Goal: Information Seeking & Learning: Learn about a topic

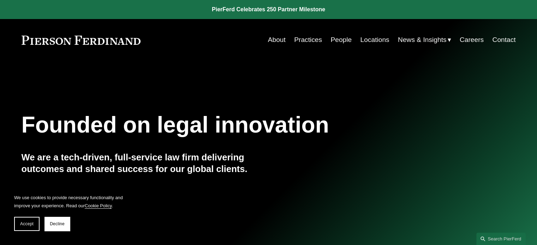
click at [272, 40] on link "About" at bounding box center [277, 39] width 18 height 13
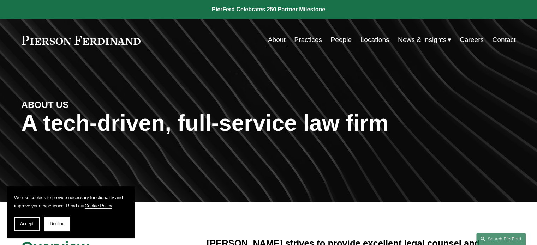
click at [23, 226] on span "Accept" at bounding box center [26, 224] width 13 height 5
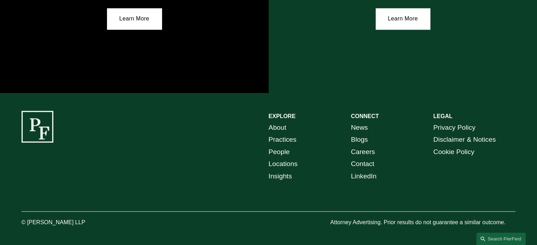
scroll to position [1306, 0]
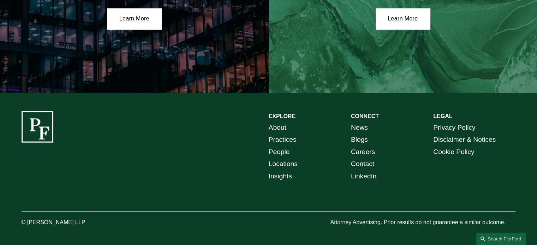
click at [282, 163] on link "Locations" at bounding box center [283, 164] width 29 height 12
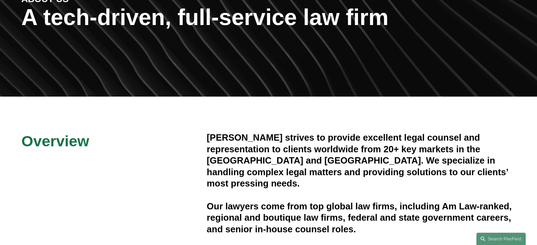
scroll to position [0, 0]
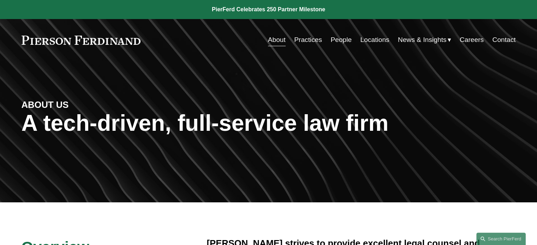
click at [475, 38] on link "Careers" at bounding box center [472, 39] width 24 height 13
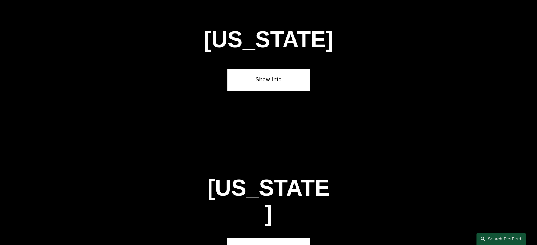
scroll to position [2083, 0]
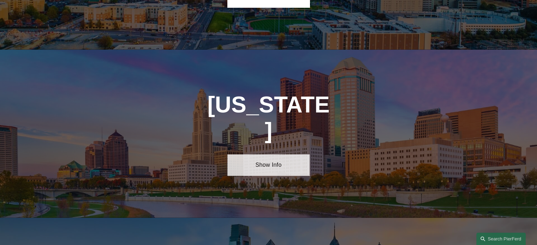
click at [264, 155] on link "Show Info" at bounding box center [268, 165] width 82 height 21
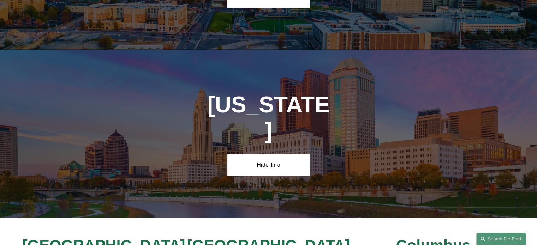
scroll to position [2189, 0]
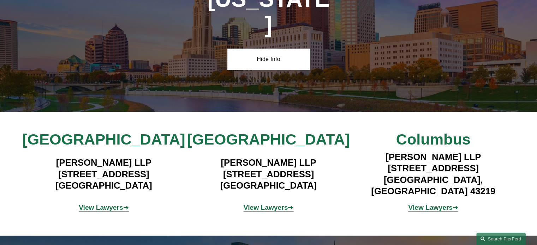
click at [100, 204] on strong "View Lawyers" at bounding box center [101, 207] width 44 height 7
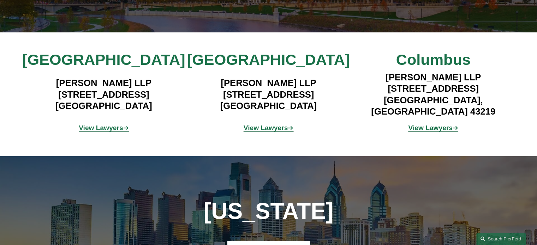
scroll to position [2365, 0]
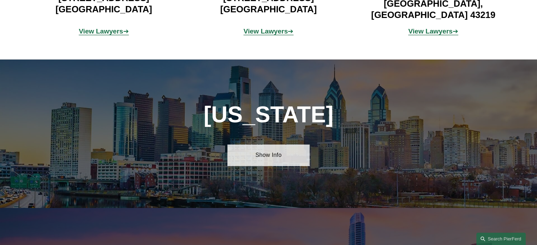
click at [284, 145] on link "Show Info" at bounding box center [268, 155] width 82 height 21
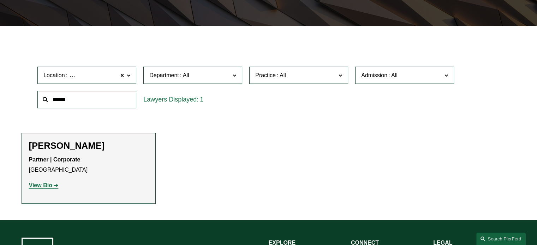
scroll to position [282, 0]
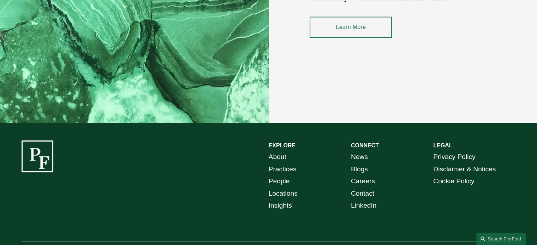
scroll to position [1066, 0]
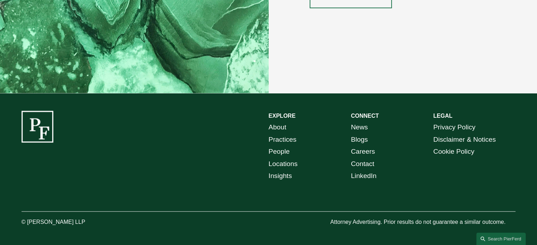
drag, startPoint x: 286, startPoint y: 139, endPoint x: 280, endPoint y: 139, distance: 6.0
click at [286, 139] on link "Practices" at bounding box center [283, 140] width 28 height 12
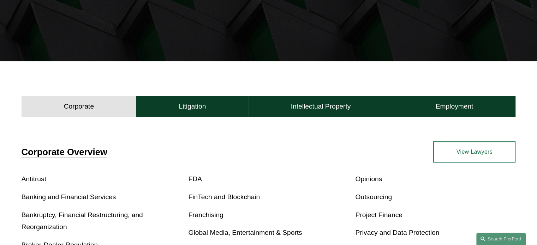
scroll to position [176, 0]
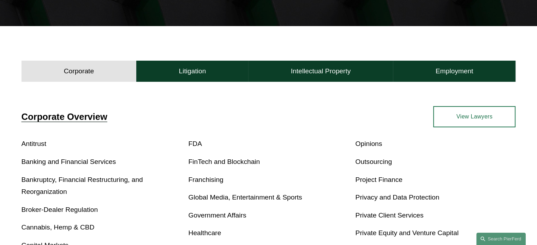
click at [232, 215] on link "Government Affairs" at bounding box center [217, 215] width 58 height 7
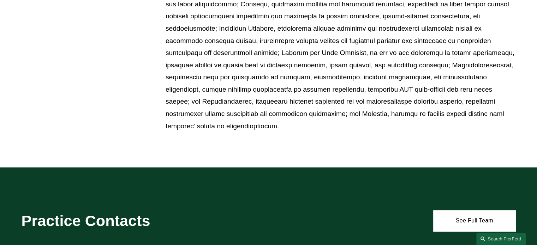
scroll to position [600, 0]
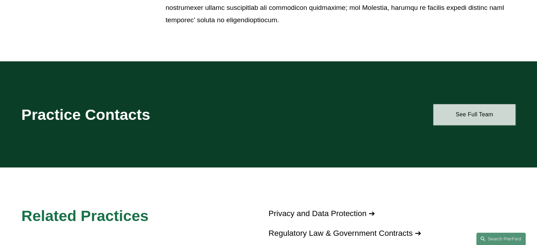
click at [468, 111] on link "See Full Team" at bounding box center [474, 114] width 82 height 21
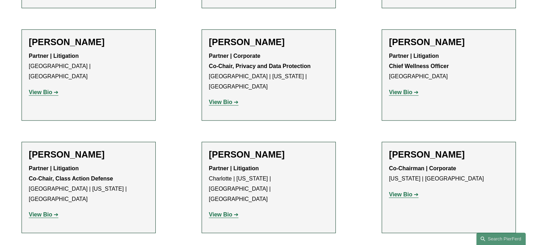
scroll to position [812, 0]
